Goal: Task Accomplishment & Management: Manage account settings

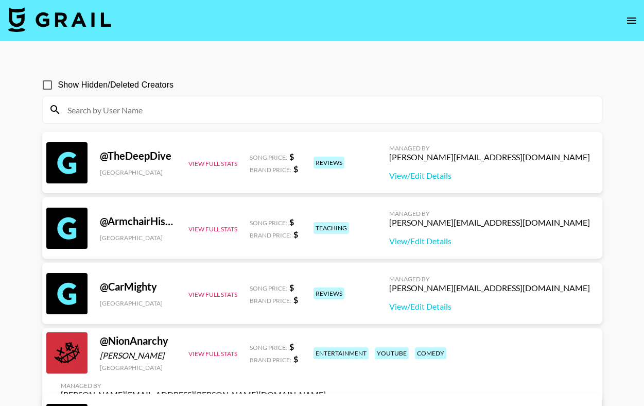
click at [90, 22] on img at bounding box center [59, 19] width 103 height 25
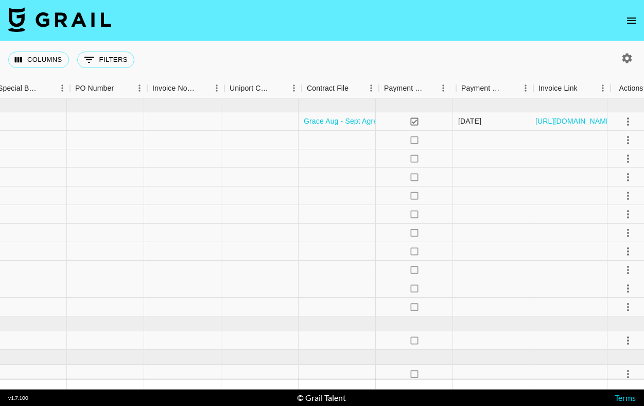
scroll to position [546, 1065]
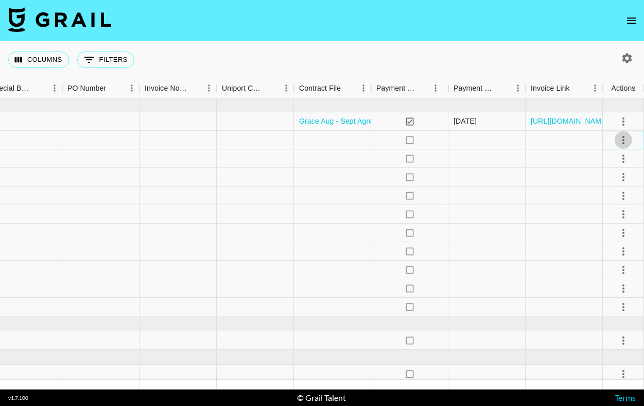
click at [623, 140] on icon "select merge strategy" at bounding box center [623, 140] width 2 height 8
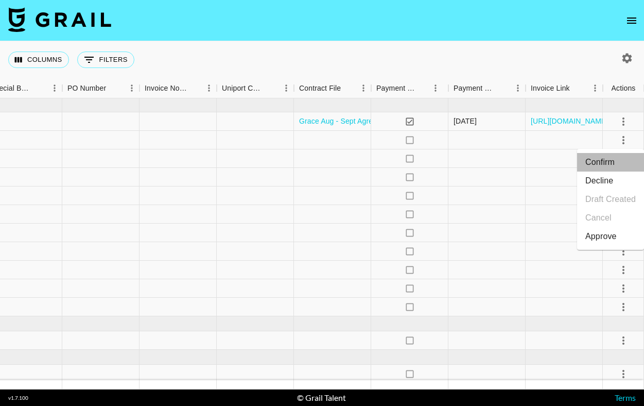
click at [598, 161] on li "Confirm" at bounding box center [610, 162] width 67 height 19
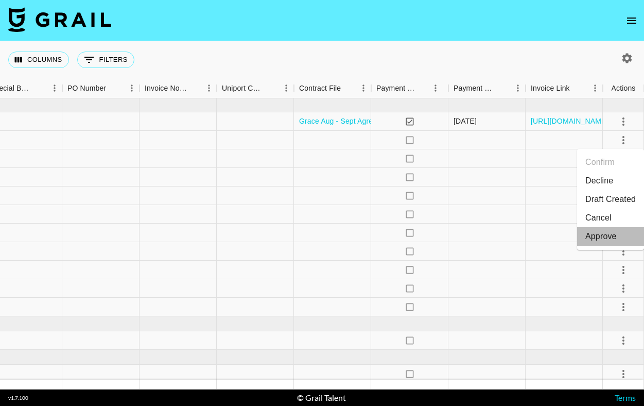
click at [607, 235] on div "Approve" at bounding box center [600, 236] width 31 height 12
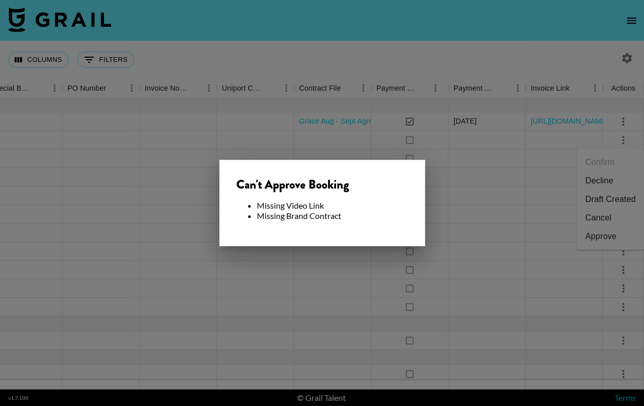
click at [466, 174] on div at bounding box center [322, 203] width 644 height 406
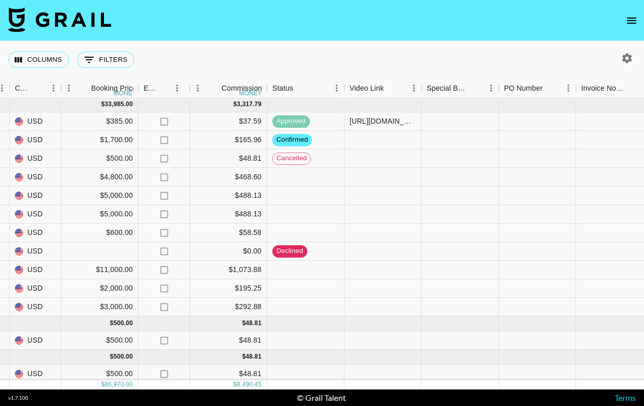
scroll to position [546, 593]
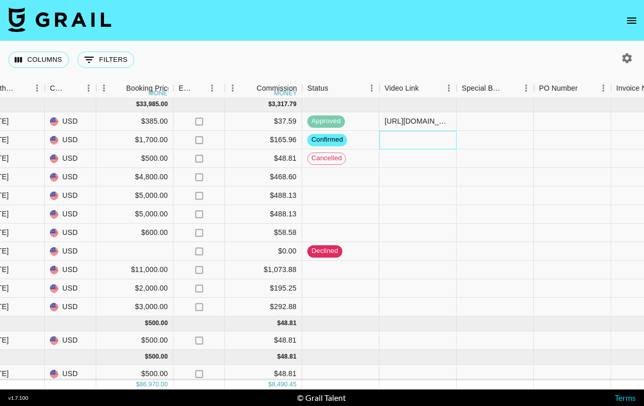
click at [419, 138] on div at bounding box center [417, 140] width 77 height 19
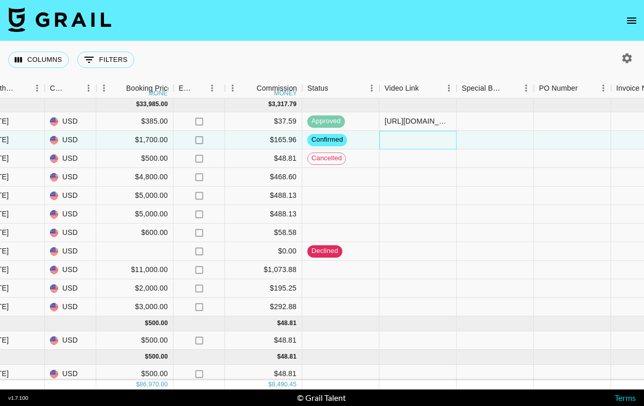
click at [401, 137] on div at bounding box center [417, 140] width 77 height 19
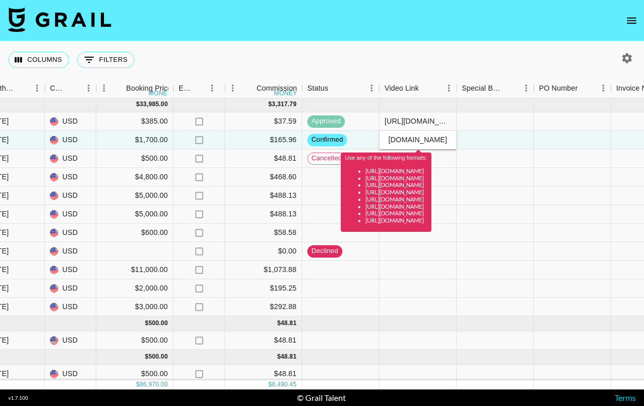
type input "https://www.instagram.com/polishedbypais/reel/DOWUnZ0jlyk/?hl=en"
click at [425, 137] on input "https://www.instagram.com/polishedbypais/reel/DOWUnZ0jlyk/?hl=en" at bounding box center [418, 139] width 76 height 8
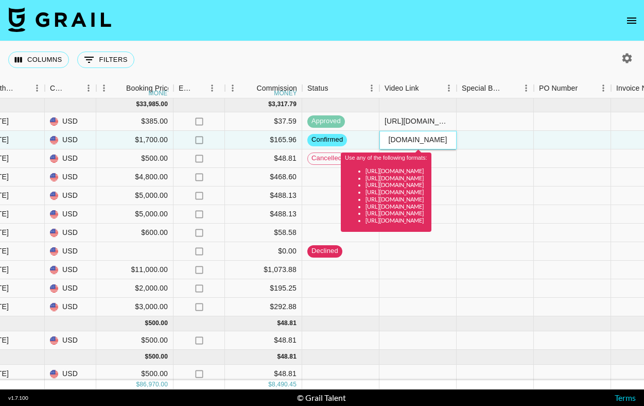
drag, startPoint x: 383, startPoint y: 138, endPoint x: 483, endPoint y: 140, distance: 100.4
click at [483, 140] on div "recoPBx0mqZSXRmv2 paisleyprovostt evelyn.cardoso@grail-talent.com Gelab Cosmeti…" at bounding box center [261, 140] width 1709 height 19
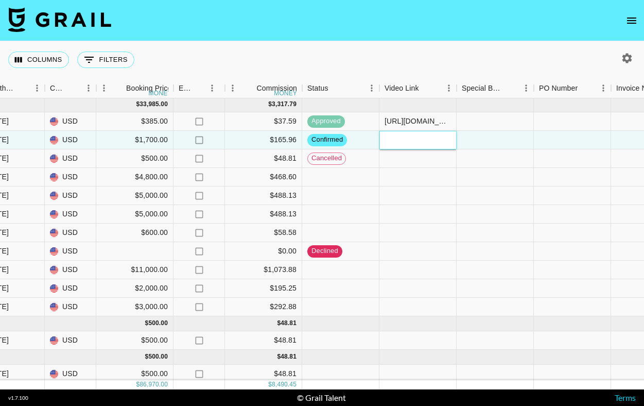
paste input "https://www.instagram.com/polishedbypais/reel/DOWUnZ0jlyk/?hl=en"
type input "https://www.instagram.com/polishedbypais/reel/DOWUnZ0jlyk/?hl=en"
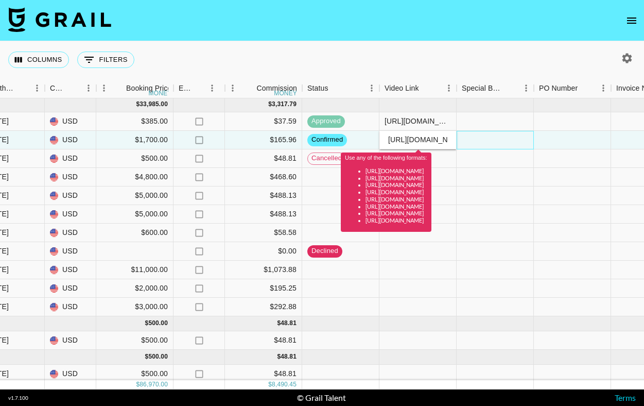
click at [466, 141] on div at bounding box center [494, 140] width 77 height 19
click at [387, 143] on input "https://www.instagram.com/polishedbypais/reel/DOWUnZ0jlyk/?hl=en" at bounding box center [418, 139] width 76 height 8
drag, startPoint x: 387, startPoint y: 143, endPoint x: 494, endPoint y: 140, distance: 107.6
click at [494, 140] on div "recoPBx0mqZSXRmv2 paisleyprovostt evelyn.cardoso@grail-talent.com Gelab Cosmeti…" at bounding box center [261, 140] width 1709 height 19
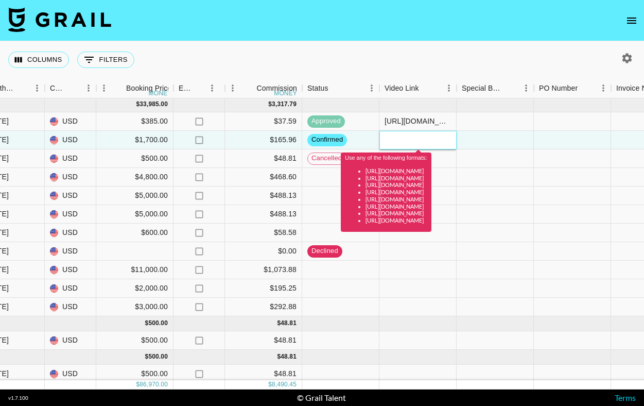
scroll to position [0, 0]
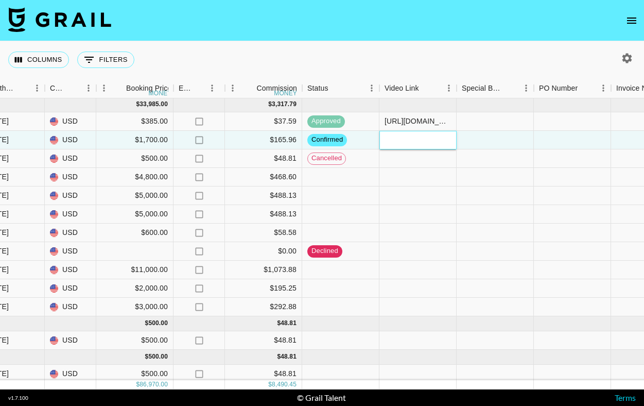
click at [413, 142] on input "text" at bounding box center [418, 139] width 76 height 8
paste input "https://www.tiktok.com/@paisleyprovostt/video/7549253121101286669"
type input "https://www.tiktok.com/@paisleyprovostt/video/7549253121101286669"
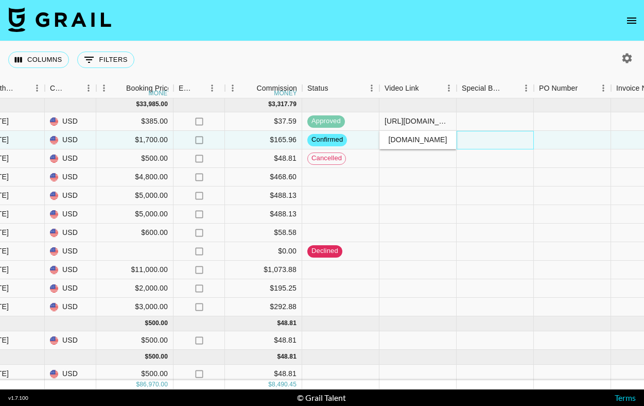
scroll to position [0, 0]
click at [482, 144] on div at bounding box center [494, 140] width 77 height 19
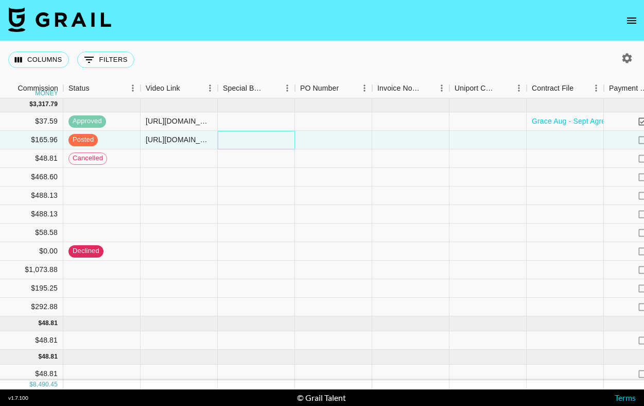
scroll to position [546, 856]
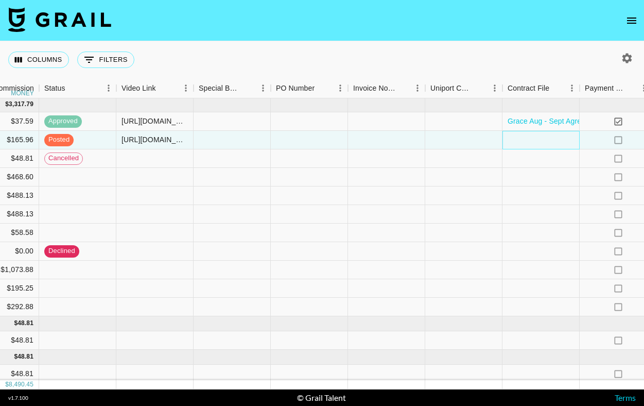
click at [519, 143] on div at bounding box center [540, 140] width 77 height 19
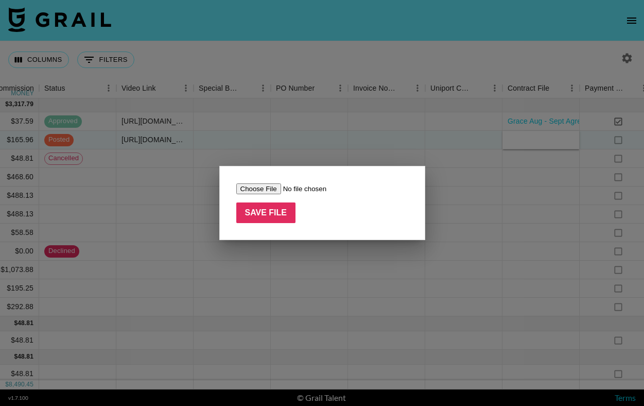
click at [276, 189] on input "file" at bounding box center [301, 188] width 130 height 11
type input "C:\fakepath\BeetlesGelPolish X Influencer (Paisley Provost) - Contract (1).pdf"
click at [251, 217] on input "Save File" at bounding box center [266, 212] width 60 height 21
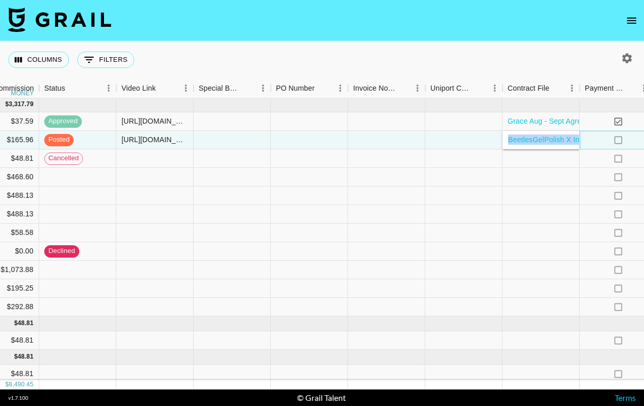
click at [588, 144] on div "no" at bounding box center [617, 140] width 77 height 19
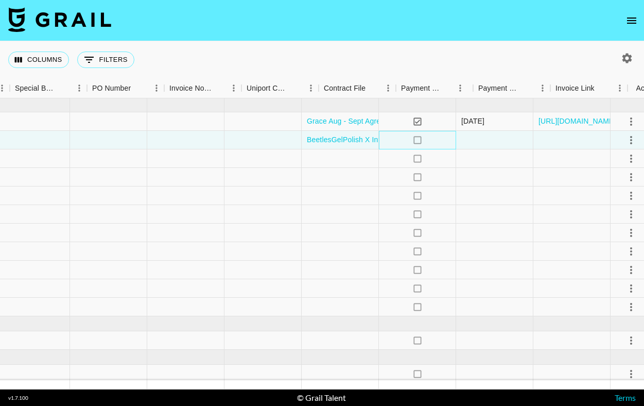
scroll to position [546, 1065]
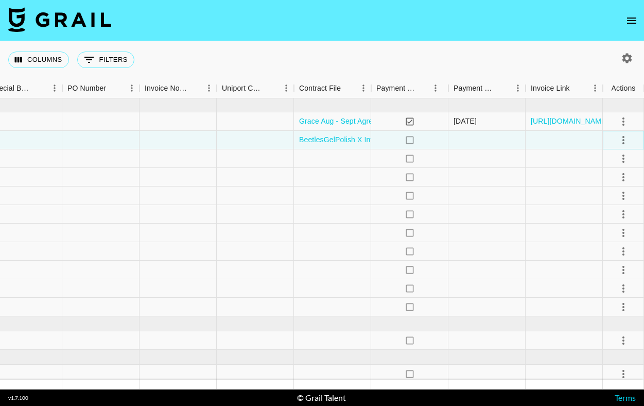
click at [622, 141] on icon "select merge strategy" at bounding box center [623, 140] width 12 height 12
click at [607, 232] on div "Approve" at bounding box center [600, 236] width 31 height 12
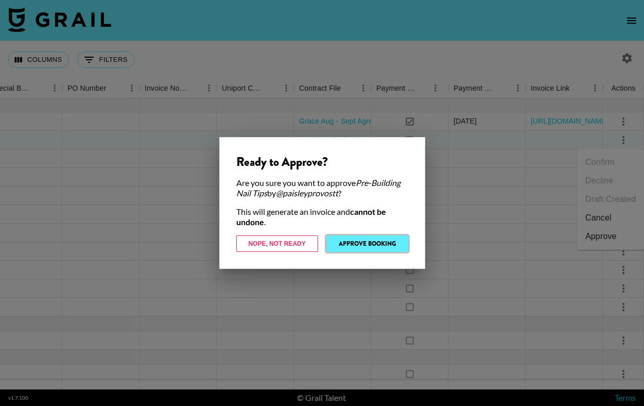
click at [390, 244] on button "Approve Booking" at bounding box center [367, 243] width 82 height 16
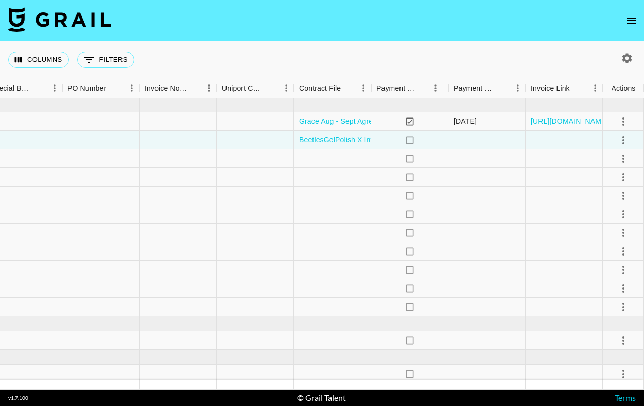
scroll to position [546, 1064]
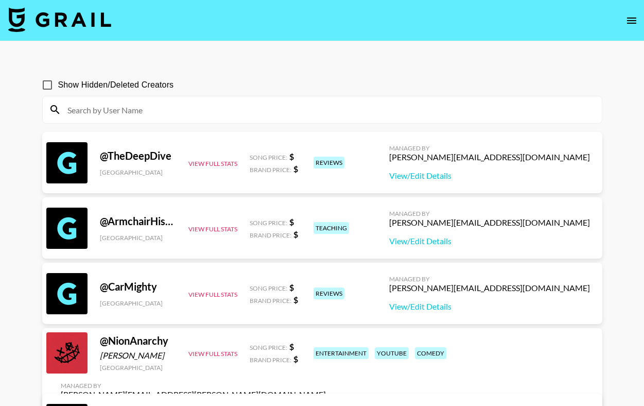
click at [84, 22] on img at bounding box center [59, 19] width 103 height 25
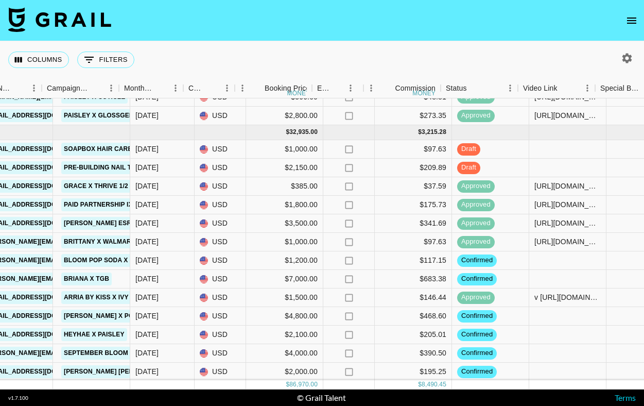
scroll to position [244, 443]
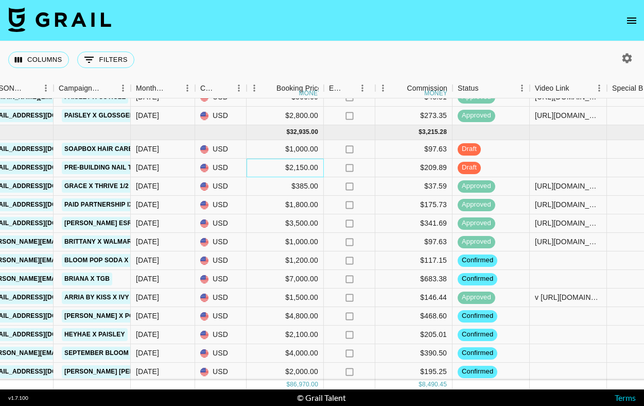
click at [303, 168] on div "$2,150.00" at bounding box center [285, 168] width 77 height 19
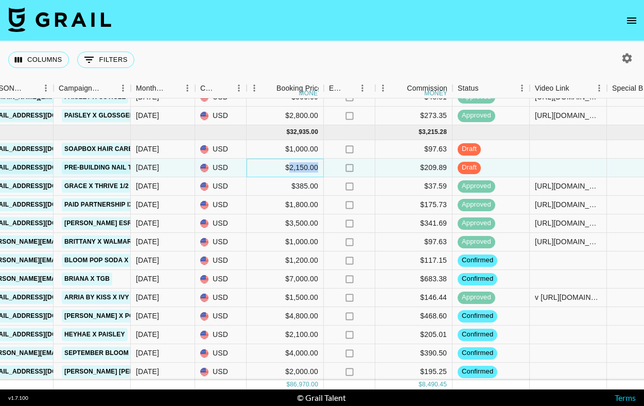
click at [303, 168] on div "$2,150.00" at bounding box center [285, 168] width 77 height 19
drag, startPoint x: 296, startPoint y: 169, endPoint x: 225, endPoint y: 160, distance: 72.1
click at [225, 160] on div "recmRMlIekJvBfSWP paisleyprovostt evelyn.cardoso@grail-talent.com Gelab Cosmeti…" at bounding box center [411, 168] width 1709 height 19
type input "1700"
click at [555, 161] on div at bounding box center [568, 168] width 77 height 19
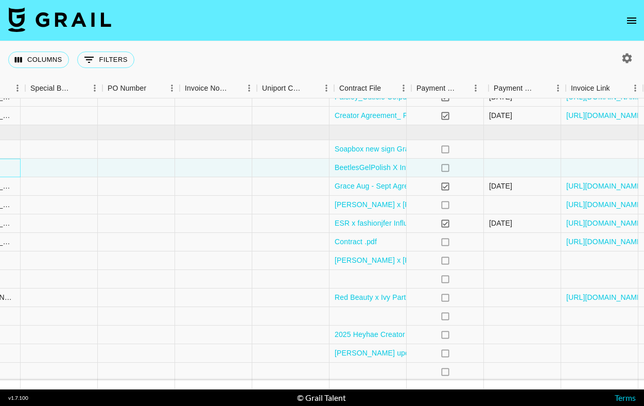
scroll to position [244, 1065]
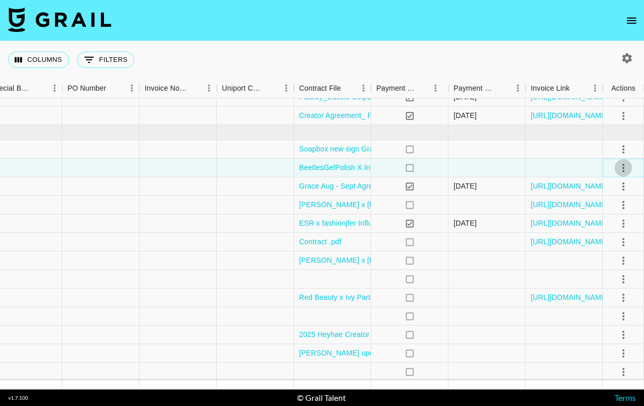
click at [623, 168] on icon "select merge strategy" at bounding box center [623, 168] width 12 height 12
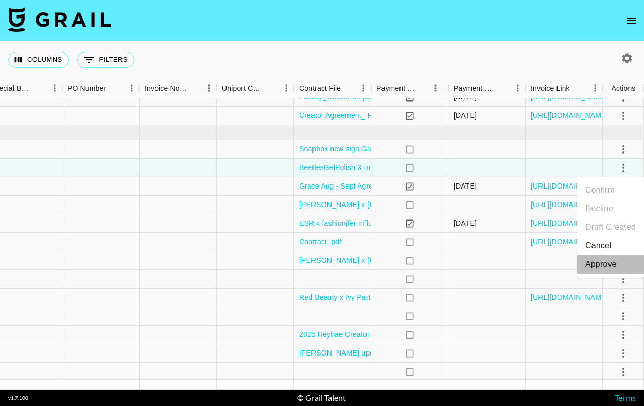
click at [612, 262] on div "Approve" at bounding box center [600, 264] width 31 height 12
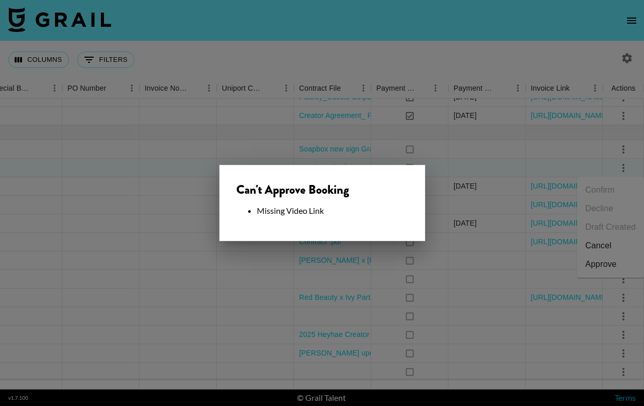
click at [538, 170] on div at bounding box center [322, 203] width 644 height 406
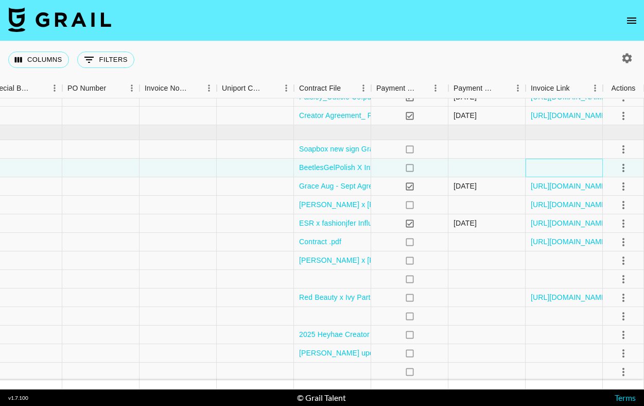
click at [538, 170] on div at bounding box center [563, 168] width 77 height 19
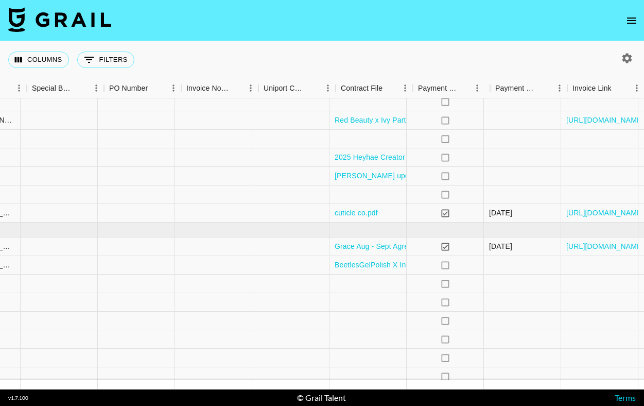
scroll to position [421, 1065]
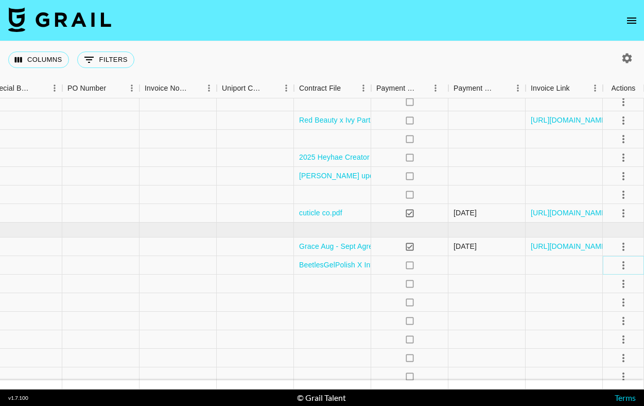
click at [629, 265] on button "select merge strategy" at bounding box center [622, 264] width 17 height 17
click at [483, 265] on div at bounding box center [486, 265] width 77 height 19
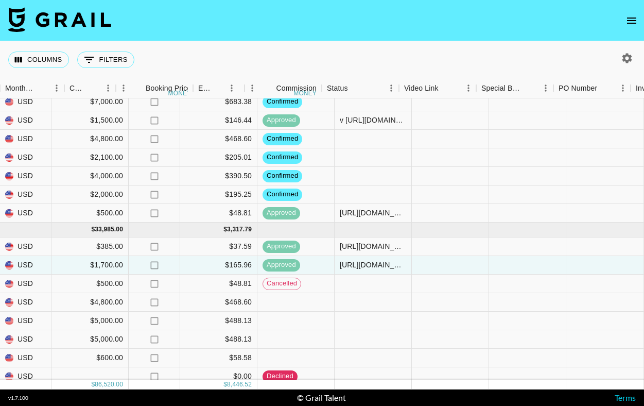
scroll to position [421, 574]
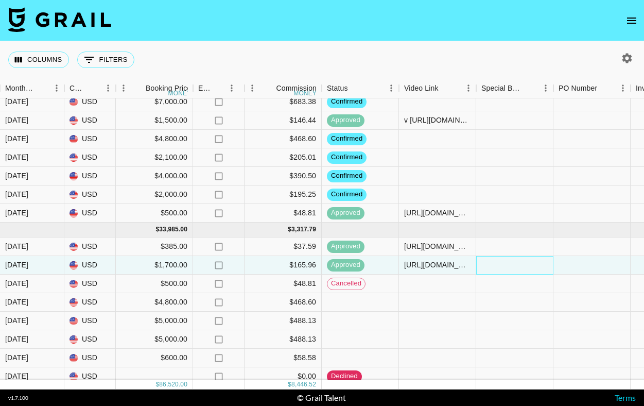
click at [483, 265] on div at bounding box center [514, 265] width 77 height 19
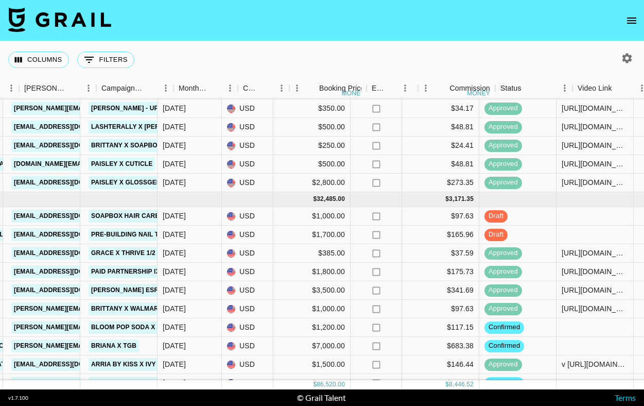
scroll to position [177, 400]
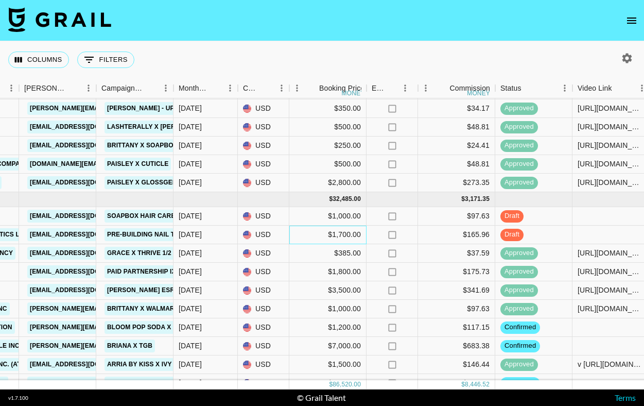
click at [349, 236] on div "$1,700.00" at bounding box center [327, 234] width 77 height 19
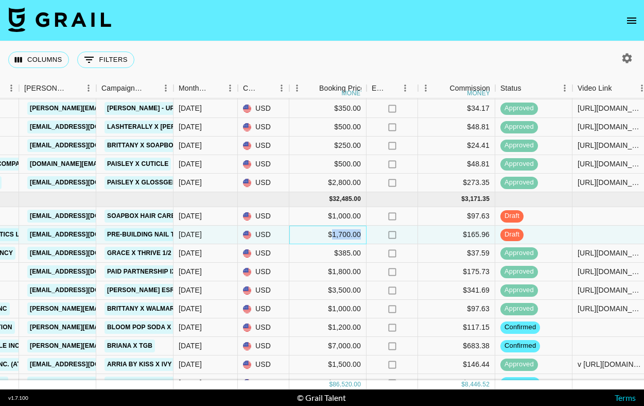
click at [349, 236] on div "$1,700.00" at bounding box center [327, 234] width 77 height 19
click at [306, 230] on input "1700" at bounding box center [328, 234] width 76 height 8
type input "1400"
click at [324, 312] on div "$1,000.00" at bounding box center [327, 309] width 77 height 19
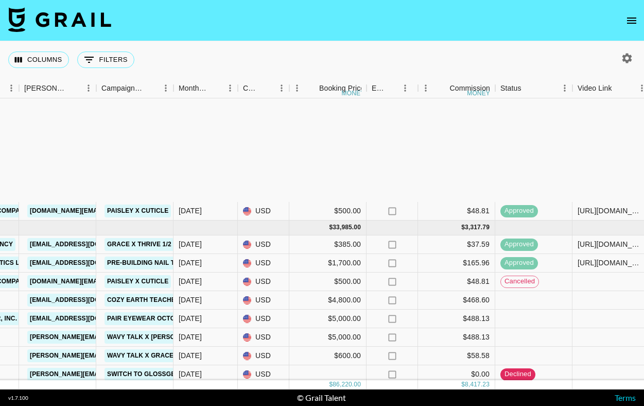
scroll to position [592, 400]
